Goal: Task Accomplishment & Management: Use online tool/utility

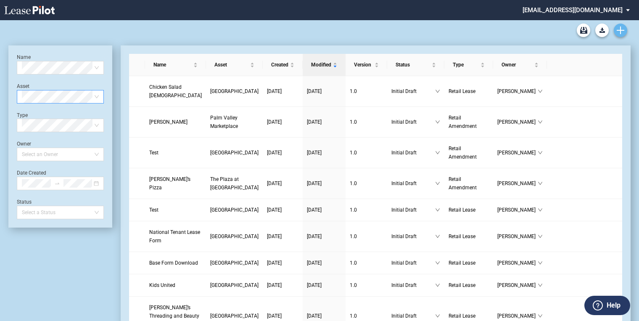
click at [621, 29] on use "Create new document" at bounding box center [621, 30] width 8 height 8
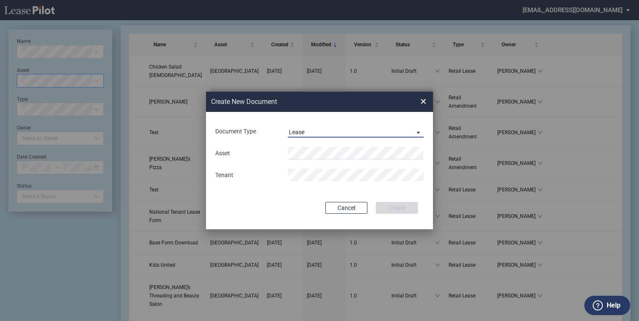
click at [314, 134] on span "Lease" at bounding box center [349, 132] width 121 height 8
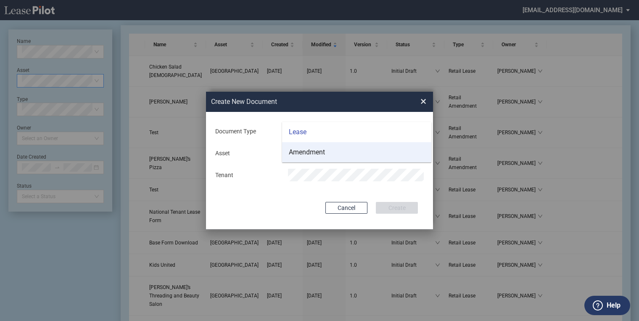
click at [308, 152] on div "Amendment" at bounding box center [307, 152] width 36 height 9
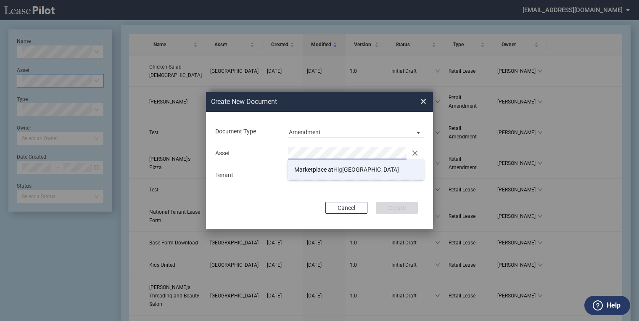
click at [365, 167] on span "Marketplace at Hig hland Village" at bounding box center [346, 169] width 105 height 7
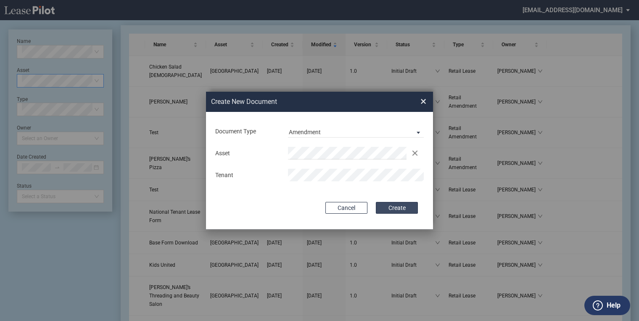
click at [400, 206] on button "Create" at bounding box center [397, 208] width 42 height 12
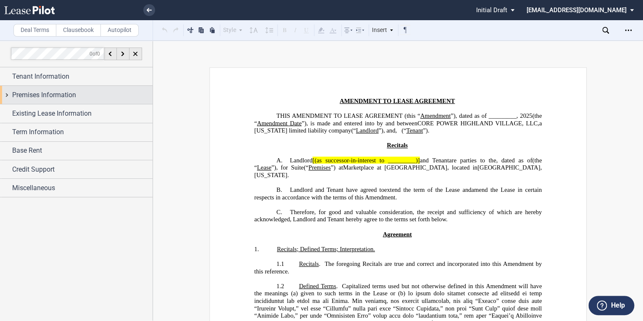
click at [45, 95] on span "Premises Information" at bounding box center [44, 95] width 64 height 10
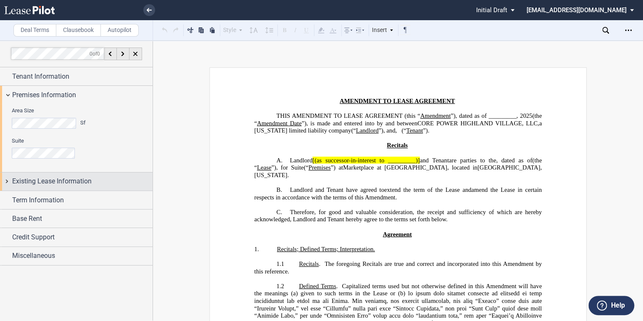
click at [37, 183] on span "Existing Lease Information" at bounding box center [51, 181] width 79 height 10
